Goal: Check status: Check status

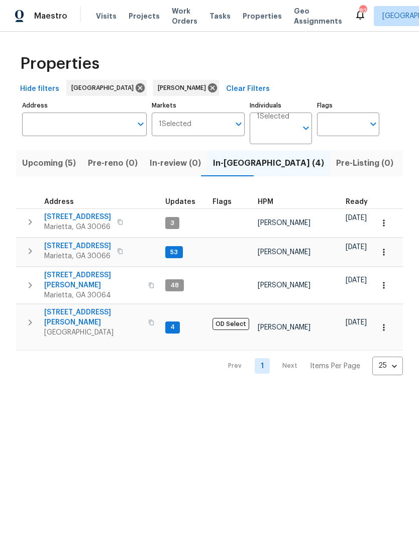
scroll to position [8, 0]
click at [71, 307] on span "[STREET_ADDRESS][PERSON_NAME]" at bounding box center [93, 317] width 98 height 20
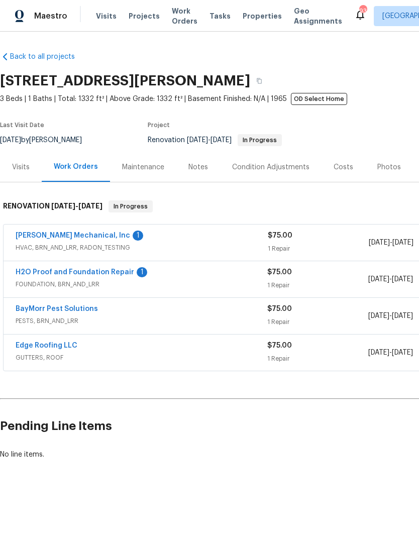
click at [96, 273] on link "H2O Proof and Foundation Repair" at bounding box center [75, 272] width 119 height 7
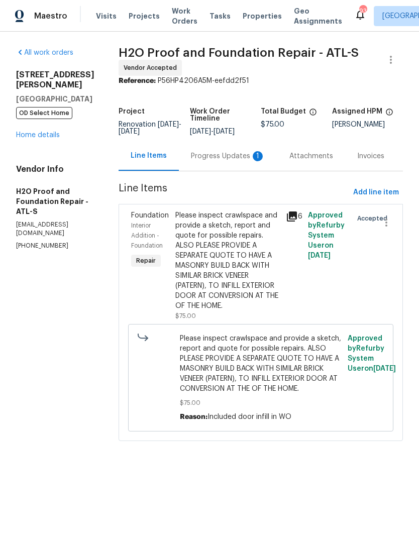
click at [191, 169] on div "Progress Updates 1" at bounding box center [228, 156] width 98 height 30
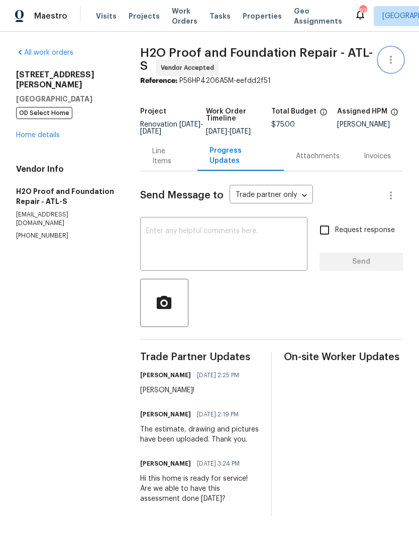
click at [391, 56] on icon "button" at bounding box center [391, 60] width 2 height 8
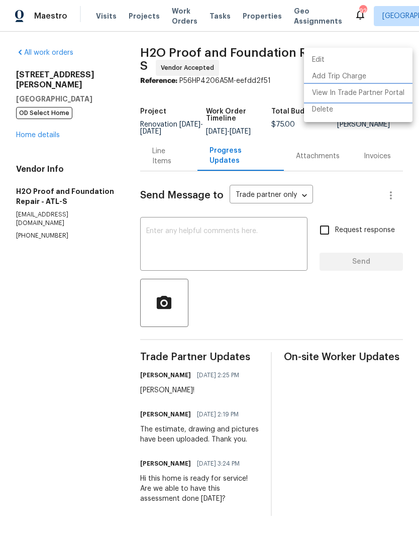
click at [375, 89] on li "View In Trade Partner Portal" at bounding box center [358, 93] width 108 height 17
